Goal: Task Accomplishment & Management: Manage account settings

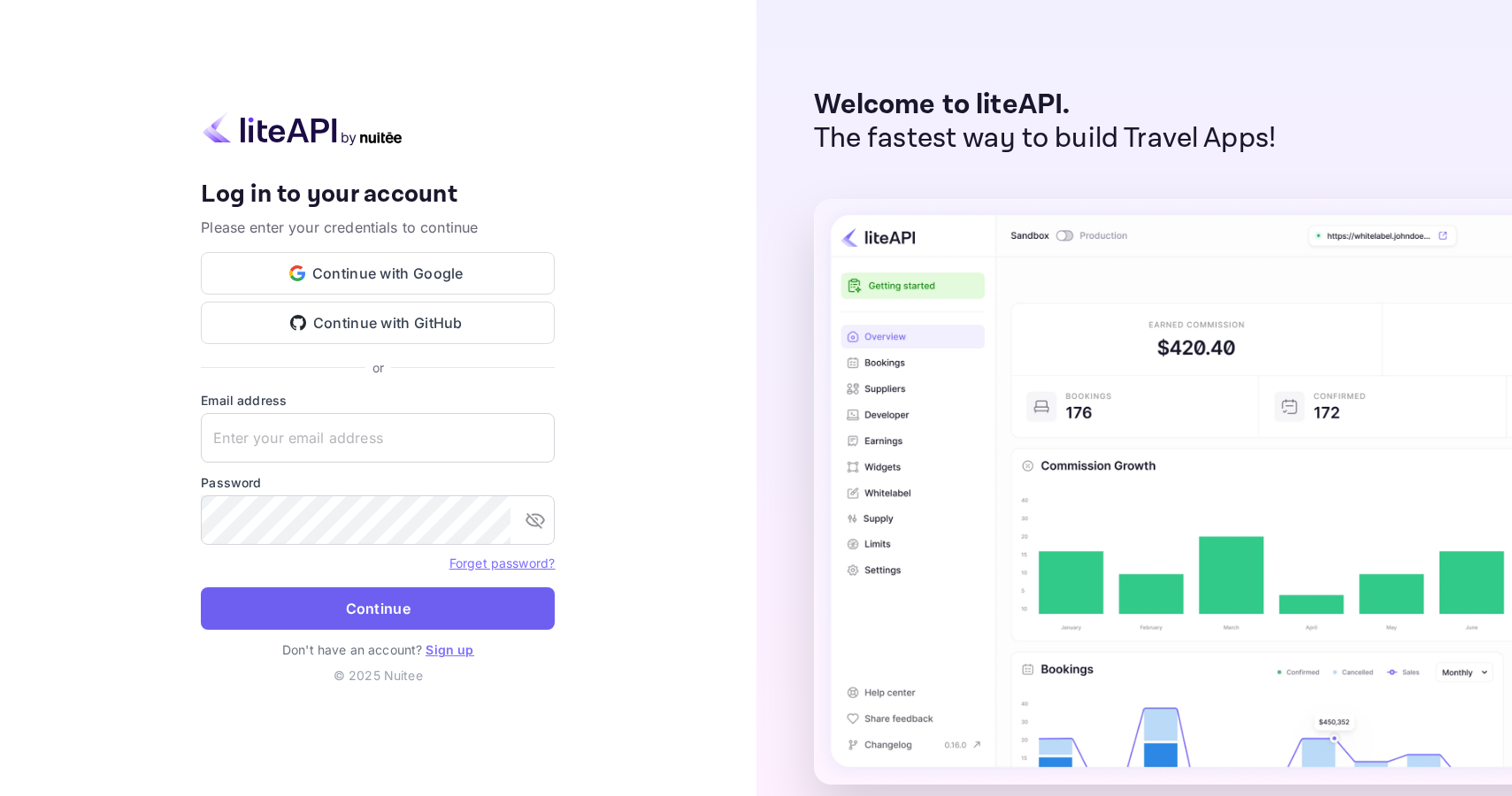
type input "[PERSON_NAME][EMAIL_ADDRESS][DOMAIN_NAME]"
click at [399, 600] on button "Continue" at bounding box center [378, 609] width 354 height 43
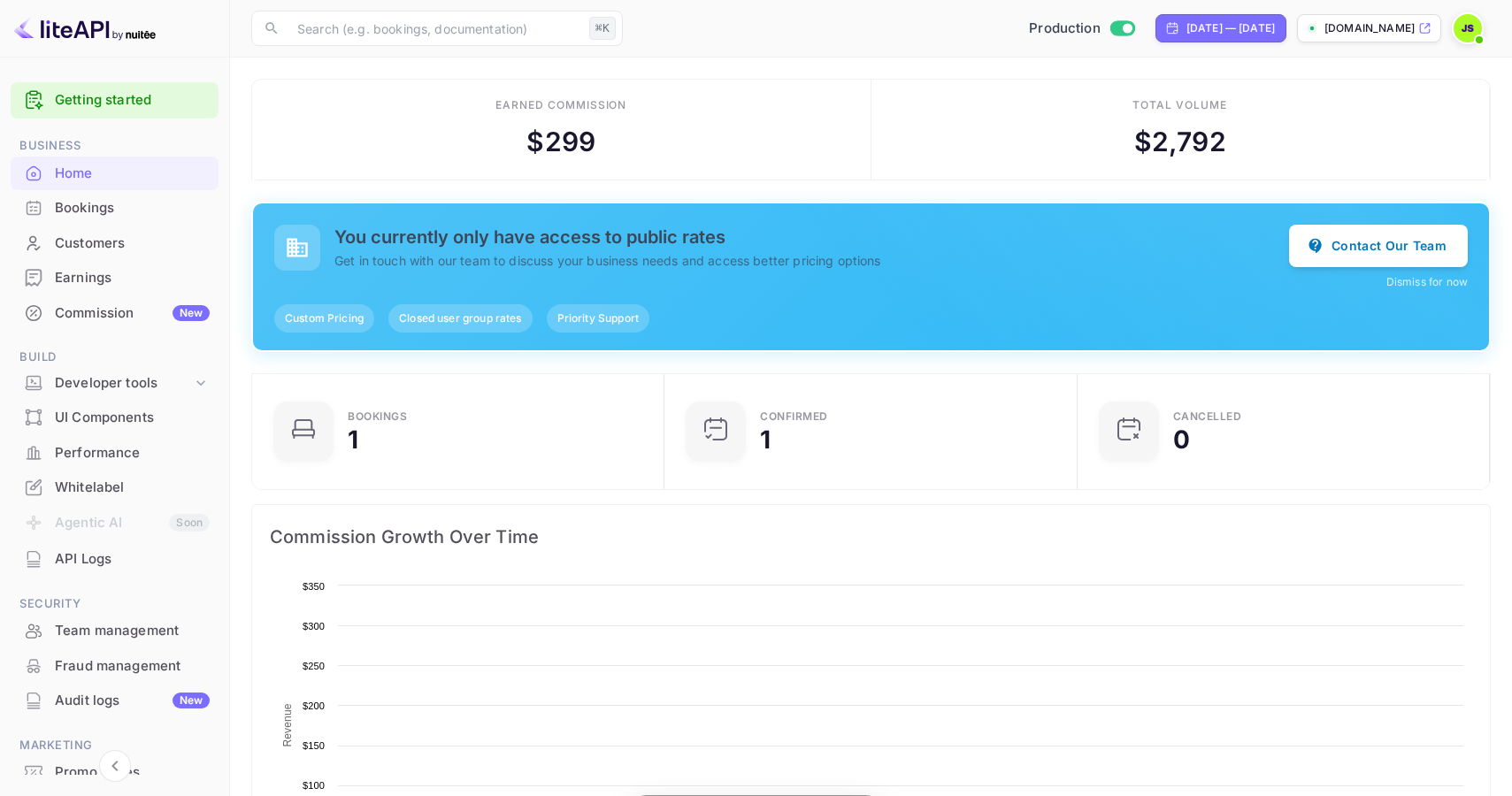
scroll to position [287, 402]
click at [152, 630] on div "Team management" at bounding box center [132, 631] width 154 height 20
